Goal: Information Seeking & Learning: Learn about a topic

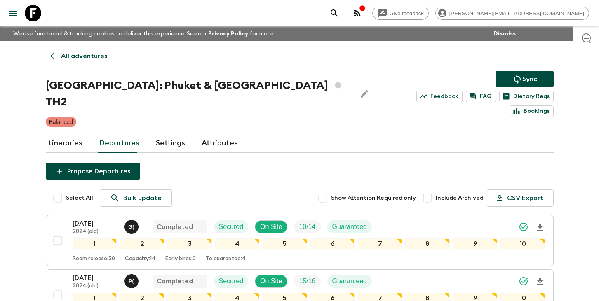
click at [338, 13] on icon "search adventures" at bounding box center [334, 12] width 7 height 7
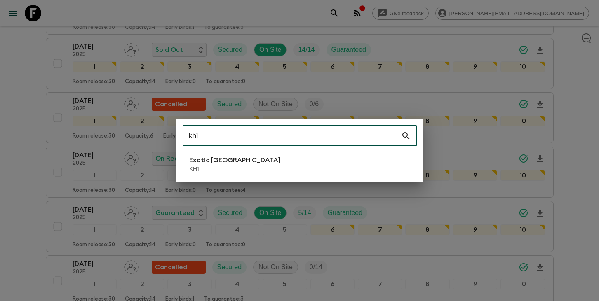
type input "kh1"
click at [230, 168] on p "KH1" at bounding box center [234, 169] width 91 height 8
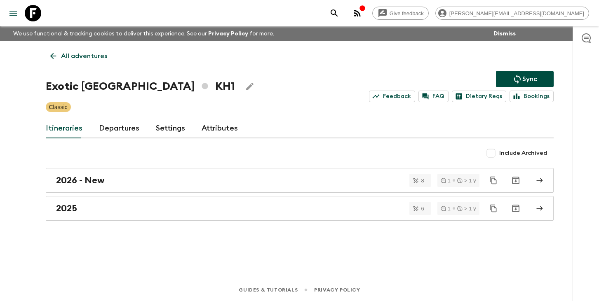
click at [115, 131] on link "Departures" at bounding box center [119, 129] width 40 height 20
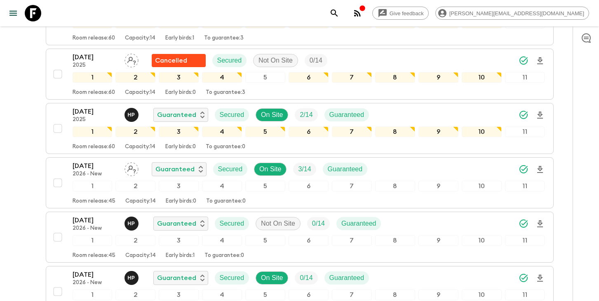
scroll to position [890, 0]
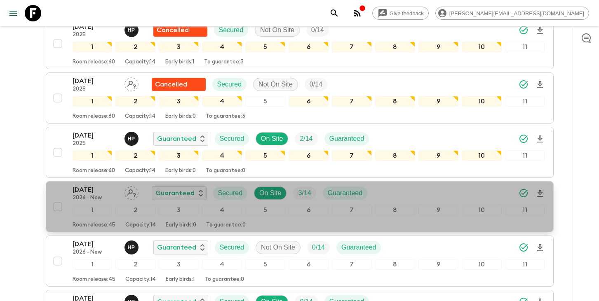
click at [444, 197] on div "[DATE] 2026 - New Guaranteed Secured On Site 3 / 14 Guaranteed" at bounding box center [309, 193] width 473 height 16
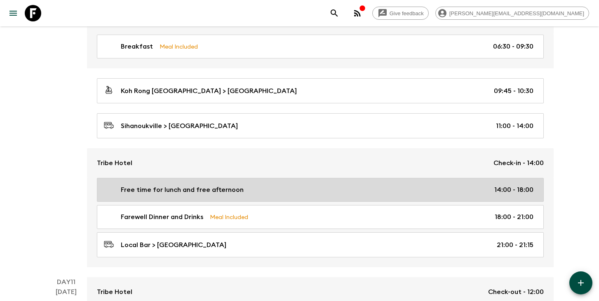
scroll to position [2224, 0]
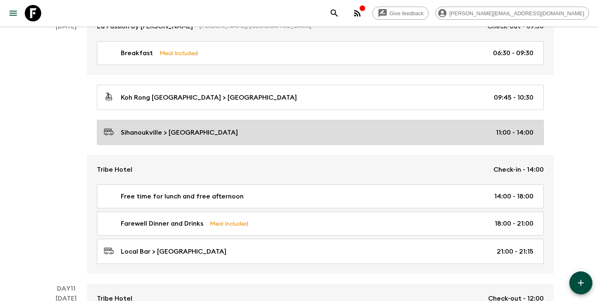
click at [266, 130] on div "Sihanoukville > [GEOGRAPHIC_DATA] 11:00 - 14:00" at bounding box center [319, 132] width 430 height 11
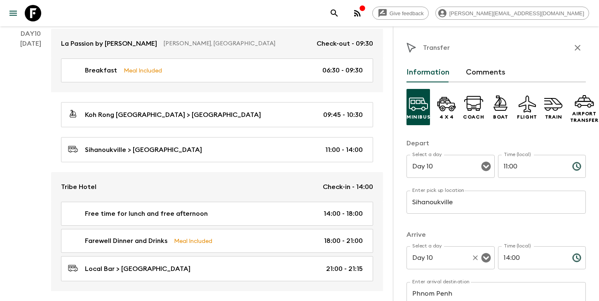
scroll to position [20, 0]
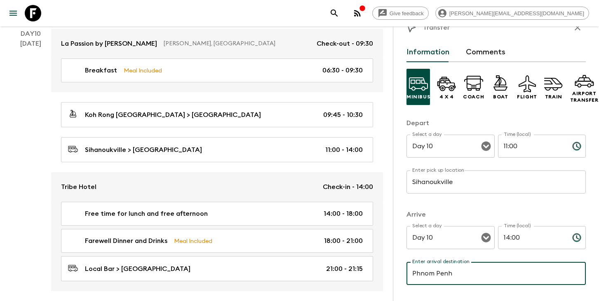
drag, startPoint x: 451, startPoint y: 273, endPoint x: 503, endPoint y: 275, distance: 51.6
click at [503, 275] on input "Phnom Penh" at bounding box center [496, 273] width 179 height 23
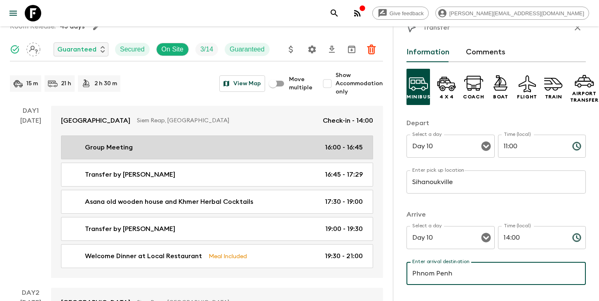
scroll to position [70, 0]
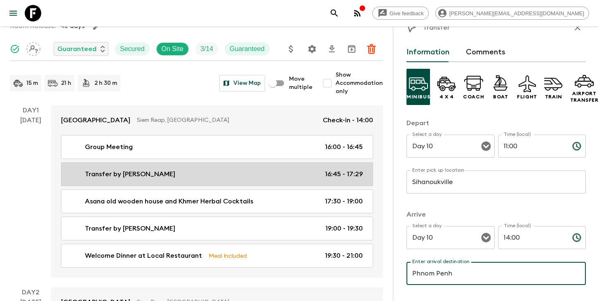
click at [152, 176] on div "Transfer by tuk tuk 16:45 - 17:29" at bounding box center [215, 175] width 295 height 10
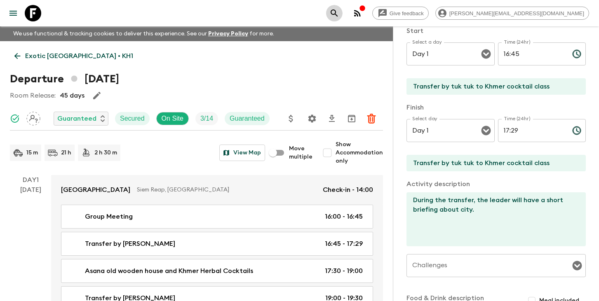
click at [339, 14] on icon "search adventures" at bounding box center [335, 13] width 10 height 10
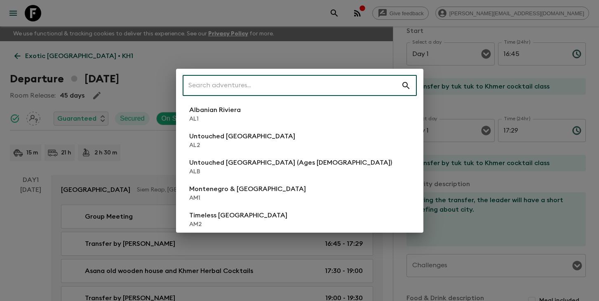
type input "1"
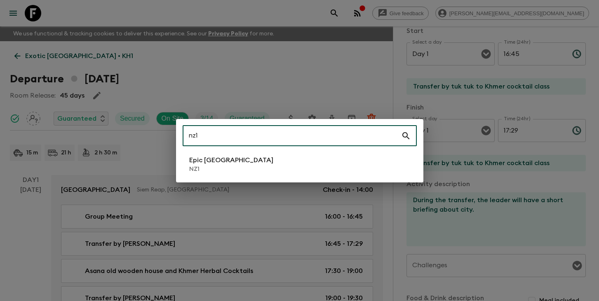
type input "nz1"
click at [233, 168] on p "NZ1" at bounding box center [231, 169] width 84 height 8
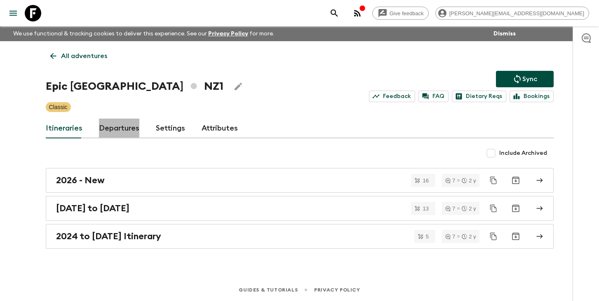
click at [114, 127] on link "Departures" at bounding box center [119, 129] width 40 height 20
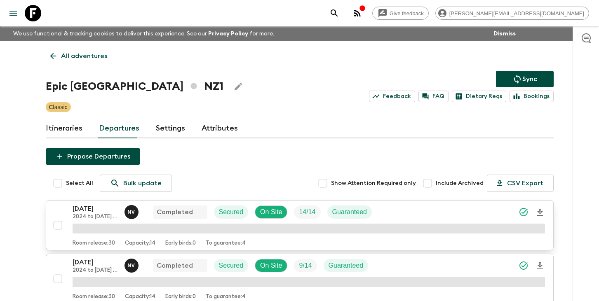
click at [88, 212] on p "[DATE]" at bounding box center [95, 209] width 45 height 10
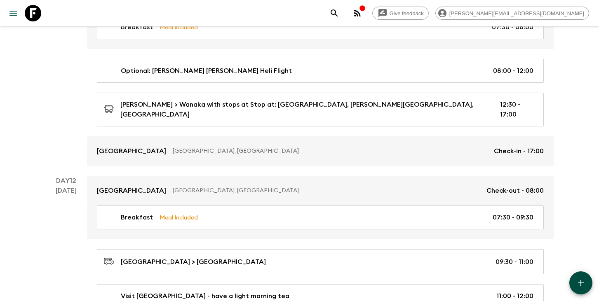
scroll to position [2689, 0]
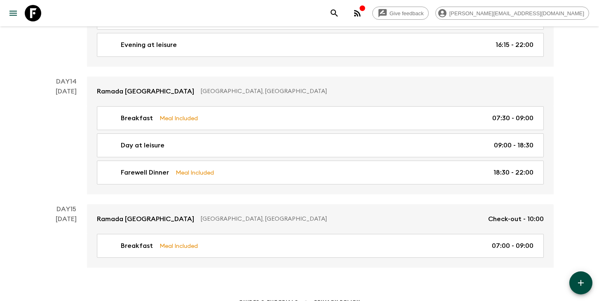
click at [338, 12] on icon "search adventures" at bounding box center [334, 12] width 7 height 7
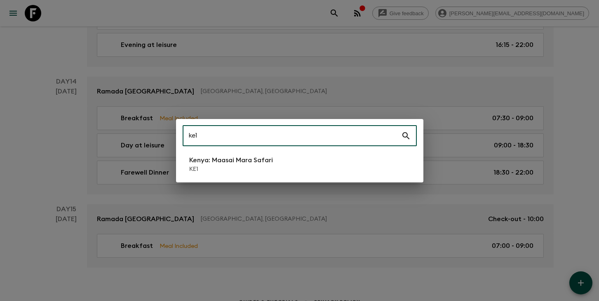
type input "ke1"
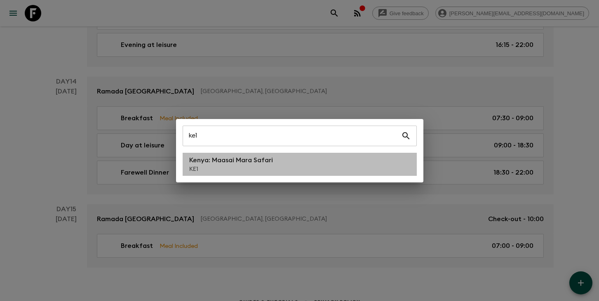
click at [229, 160] on p "Kenya: Maasai Mara Safari" at bounding box center [231, 160] width 84 height 10
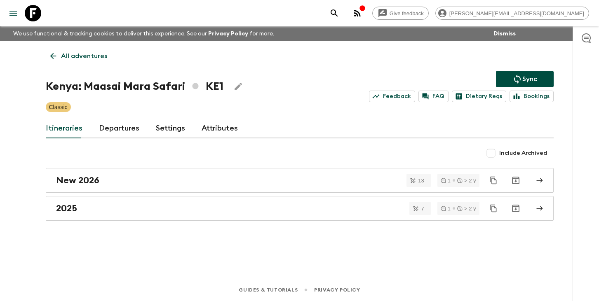
click at [125, 126] on link "Departures" at bounding box center [119, 129] width 40 height 20
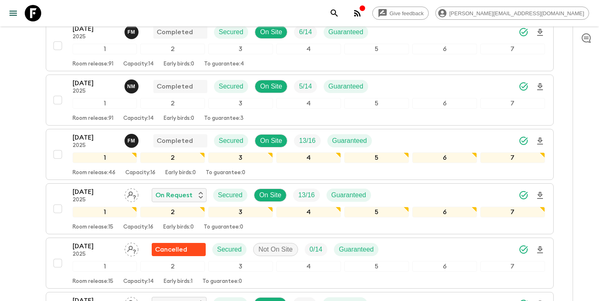
scroll to position [1225, 0]
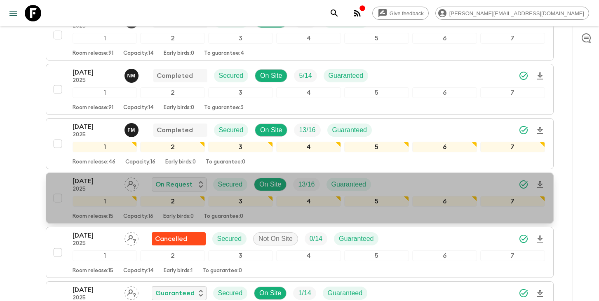
click at [72, 186] on div "[DATE] 2025 On Request Secured On Site 13 / 16 Guaranteed 1 2 3 4 5 6 7 Room re…" at bounding box center [297, 199] width 496 height 44
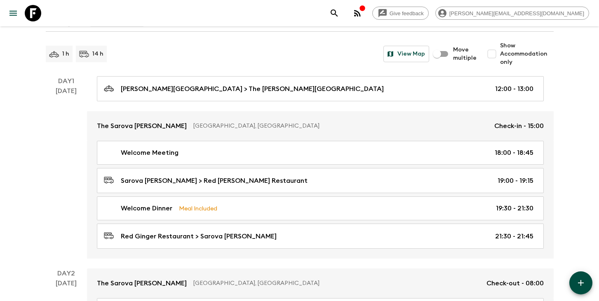
scroll to position [100, 0]
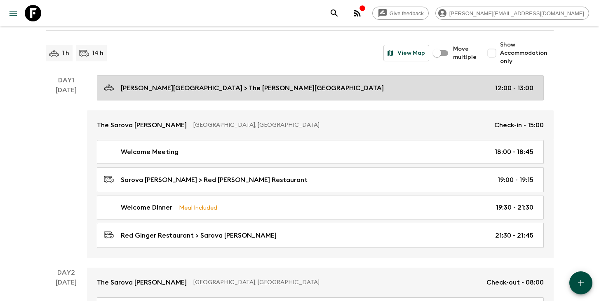
click at [311, 89] on div "[PERSON_NAME][GEOGRAPHIC_DATA] > [GEOGRAPHIC_DATA][PERSON_NAME] 12:00 - 13:00" at bounding box center [319, 87] width 430 height 11
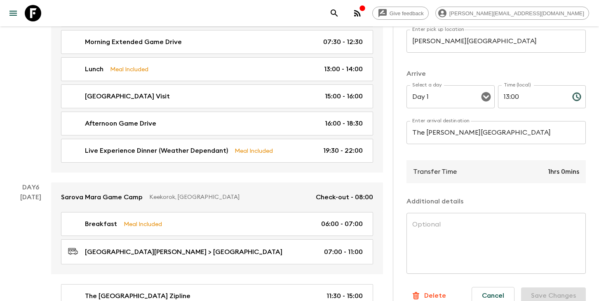
scroll to position [1422, 0]
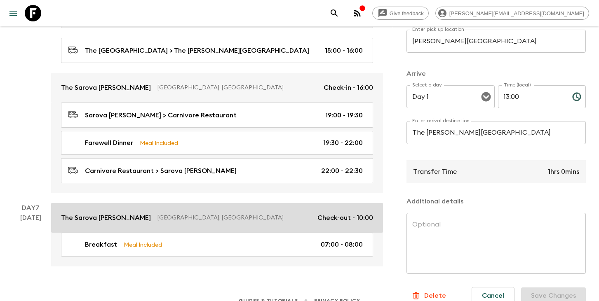
click at [325, 213] on p "Check-out - 10:00" at bounding box center [346, 218] width 56 height 10
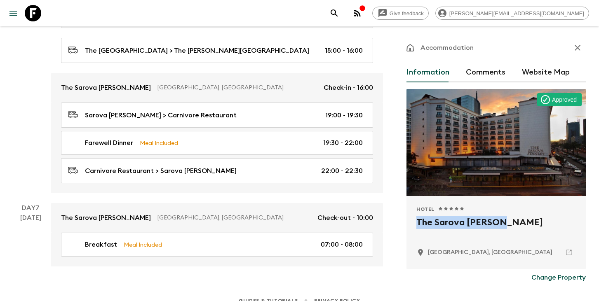
drag, startPoint x: 493, startPoint y: 221, endPoint x: 405, endPoint y: 221, distance: 88.3
click at [405, 221] on div "Accommodation Information Comments Website Map Approved Hotel 1 Star 2 Stars 3 …" at bounding box center [496, 176] width 206 height 301
copy h2 "The Sarova [PERSON_NAME]"
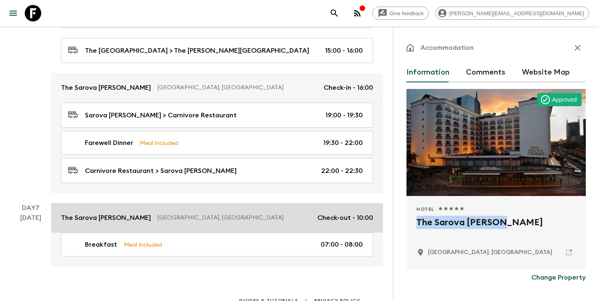
click at [230, 214] on p "[GEOGRAPHIC_DATA], [GEOGRAPHIC_DATA]" at bounding box center [234, 218] width 153 height 8
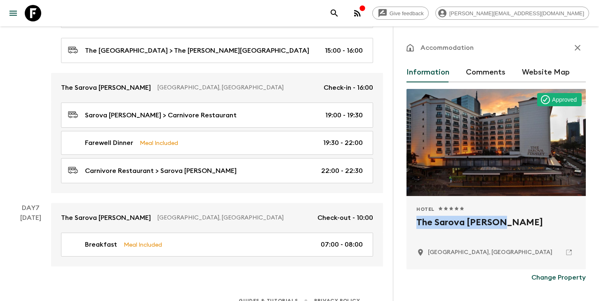
copy h2 "The Sarova [PERSON_NAME]"
click at [339, 12] on icon "search adventures" at bounding box center [335, 13] width 10 height 10
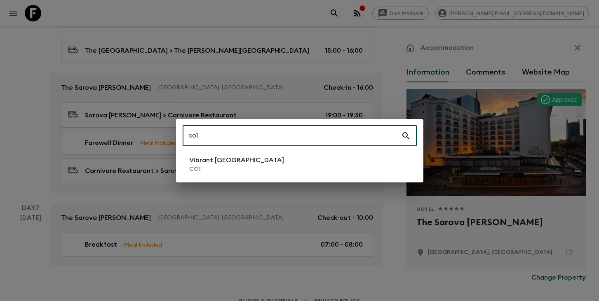
type input "co1"
click at [250, 169] on li "Vibrant Colombia CO1" at bounding box center [300, 164] width 234 height 23
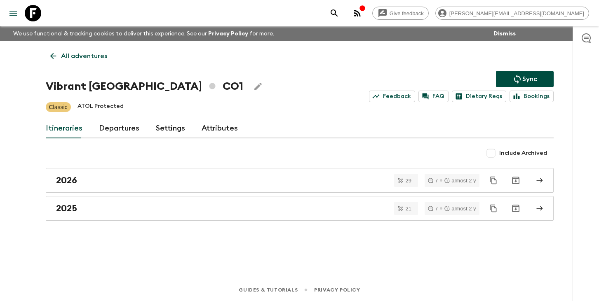
click at [120, 131] on link "Departures" at bounding box center [119, 129] width 40 height 20
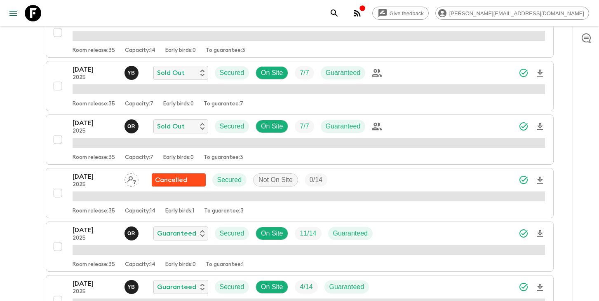
scroll to position [664, 0]
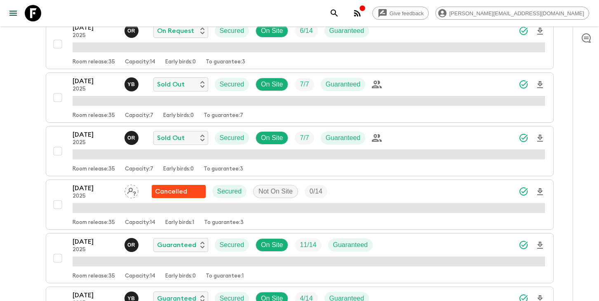
click at [339, 14] on icon "search adventures" at bounding box center [335, 13] width 10 height 10
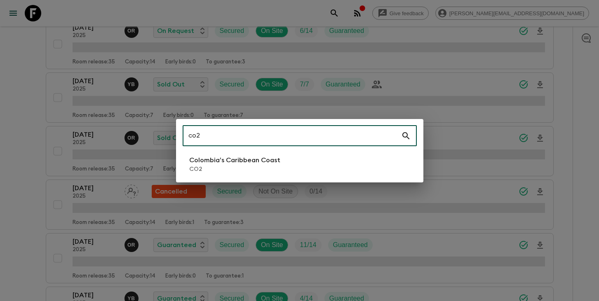
type input "co2"
click at [210, 165] on p "CO2" at bounding box center [234, 169] width 91 height 8
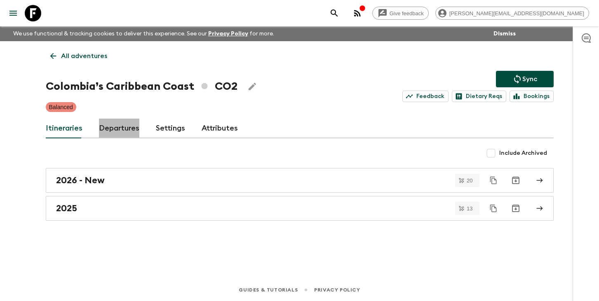
click at [120, 132] on link "Departures" at bounding box center [119, 129] width 40 height 20
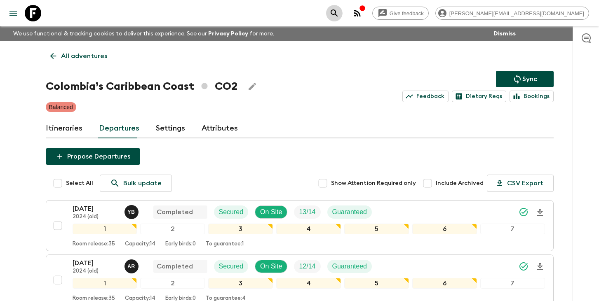
click at [339, 12] on icon "search adventures" at bounding box center [335, 13] width 10 height 10
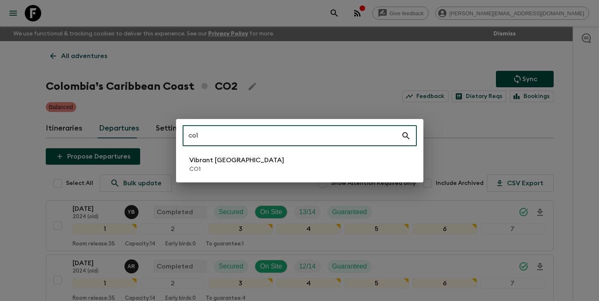
type input "co1"
click at [233, 168] on p "CO1" at bounding box center [236, 169] width 95 height 8
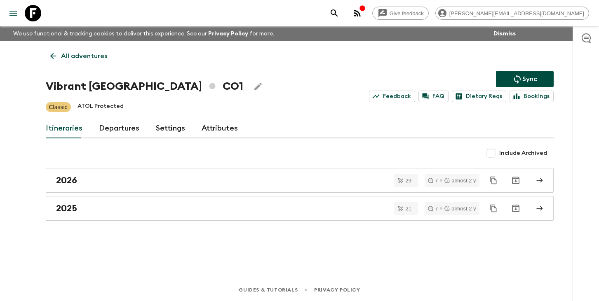
click at [117, 132] on link "Departures" at bounding box center [119, 129] width 40 height 20
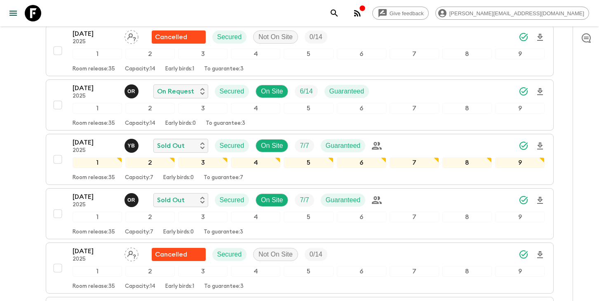
scroll to position [618, 0]
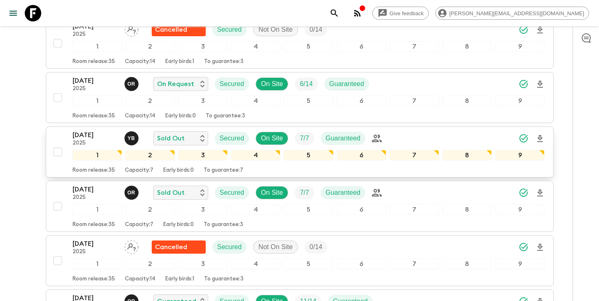
click at [90, 137] on p "[DATE]" at bounding box center [95, 135] width 45 height 10
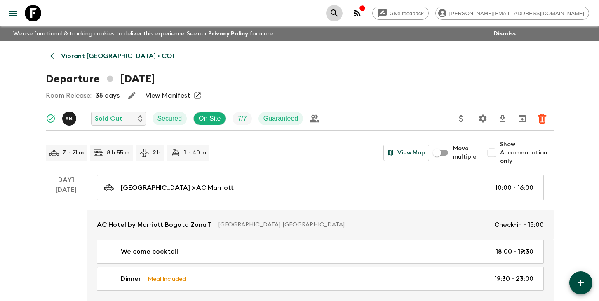
click at [339, 12] on icon "search adventures" at bounding box center [335, 13] width 10 height 10
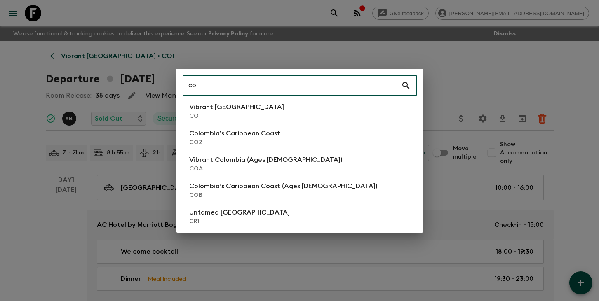
type input "co"
click at [301, 136] on li "Colombia’s Caribbean Coast CO2" at bounding box center [300, 137] width 234 height 23
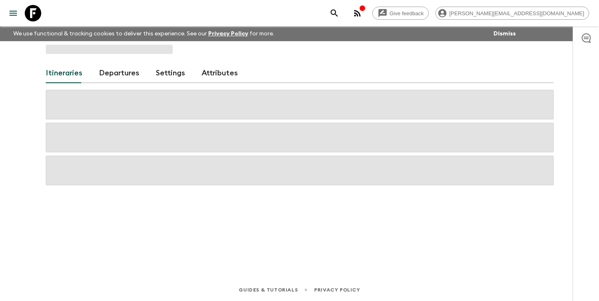
scroll to position [795, 0]
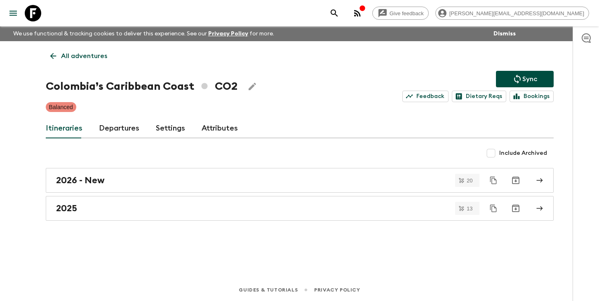
click at [112, 129] on link "Departures" at bounding box center [119, 129] width 40 height 20
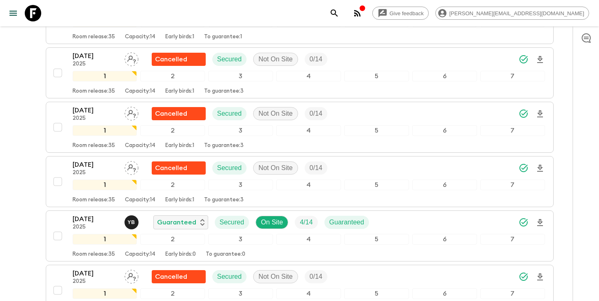
scroll to position [469, 0]
